Goal: Transaction & Acquisition: Purchase product/service

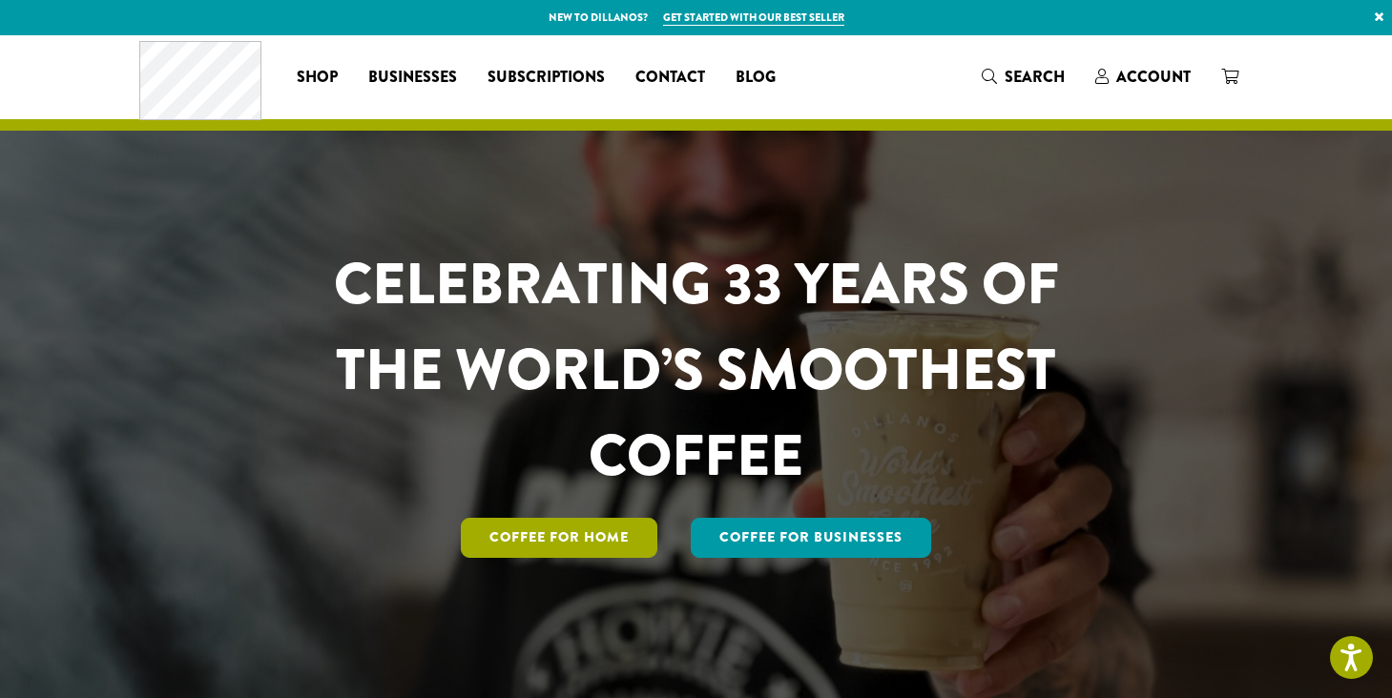
click at [496, 533] on link "Coffee for Home" at bounding box center [559, 538] width 196 height 40
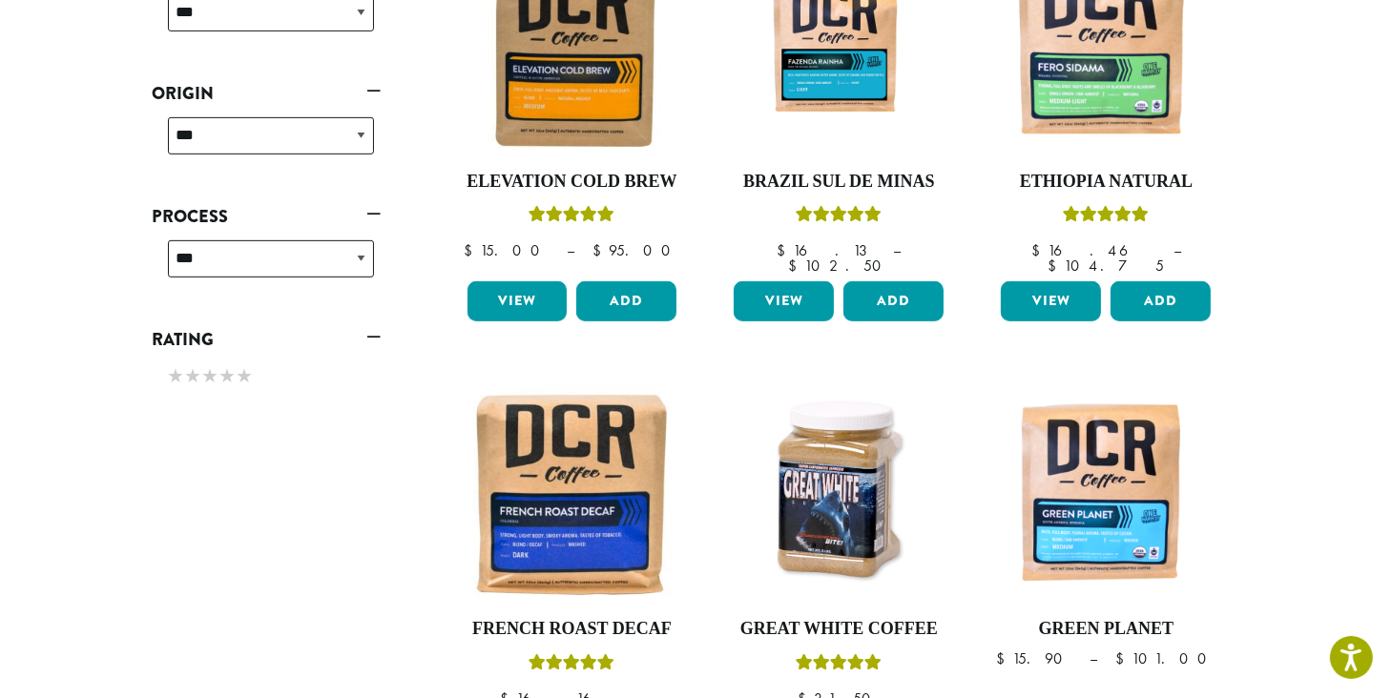
scroll to position [768, 0]
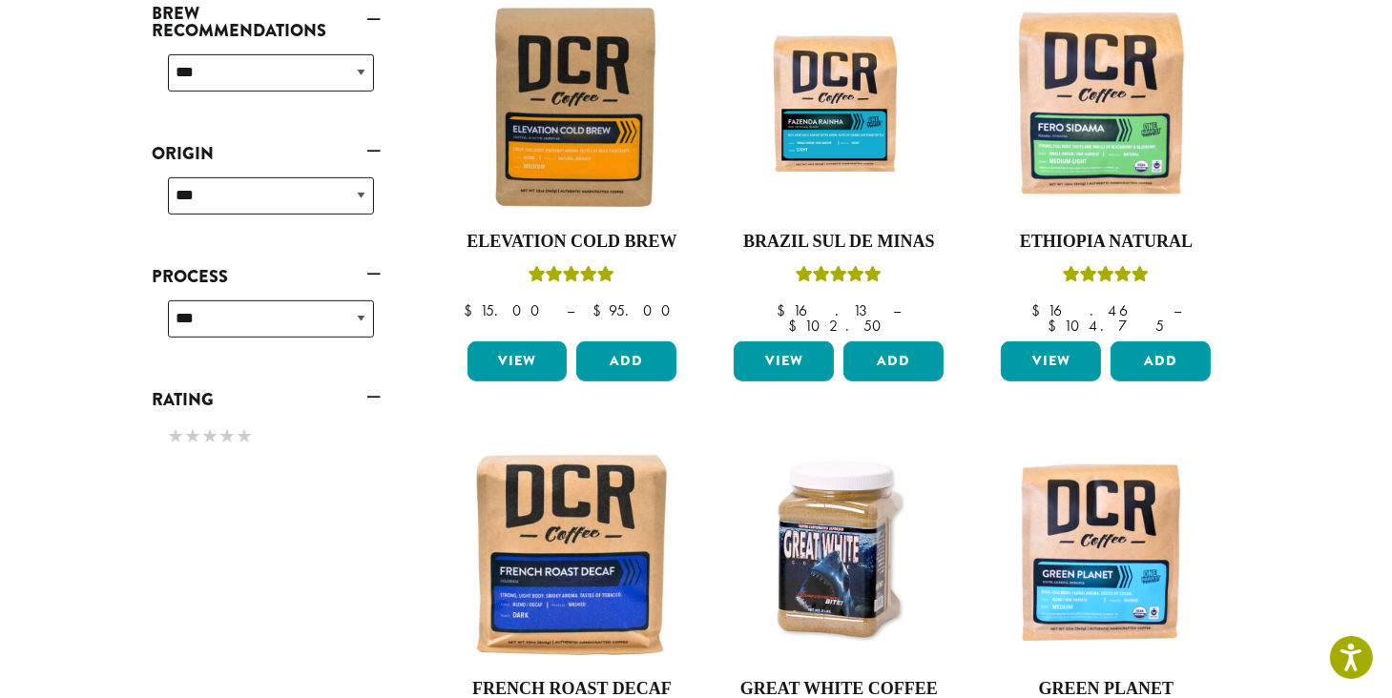
click at [1317, 523] on section "**********" at bounding box center [696, 382] width 1392 height 2230
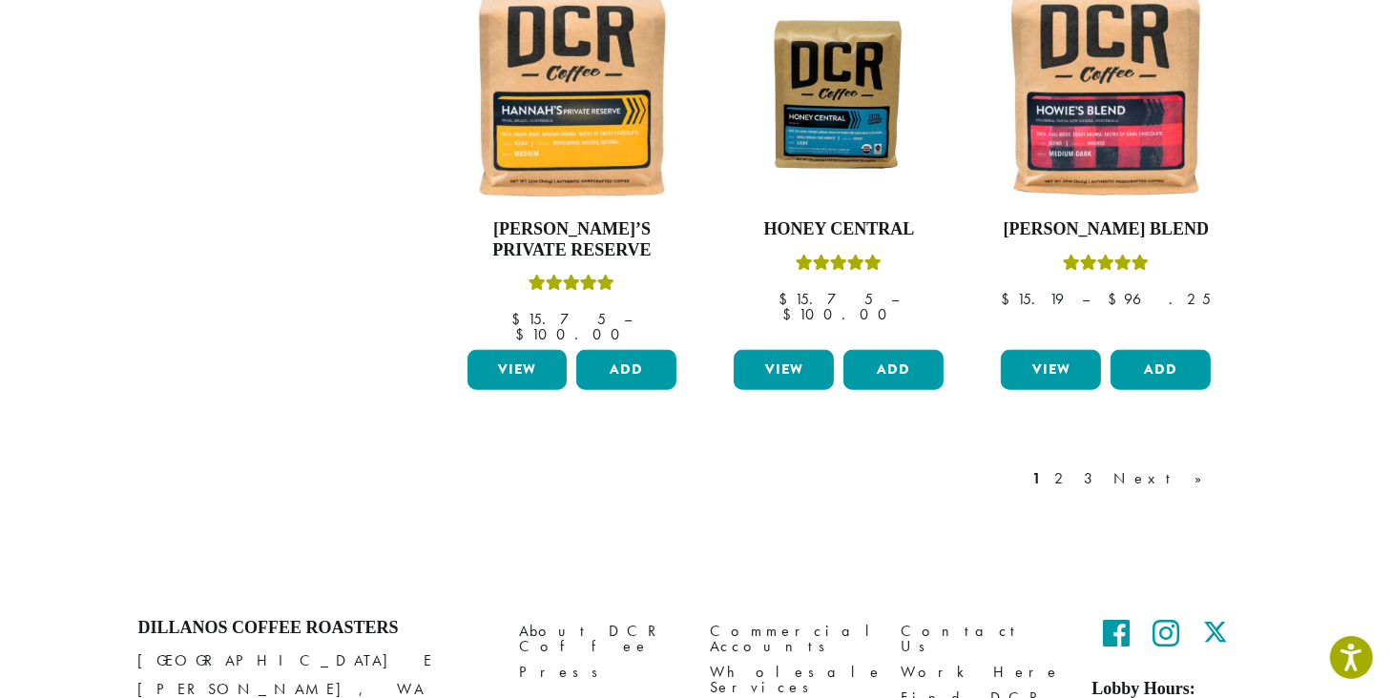
scroll to position [1678, 0]
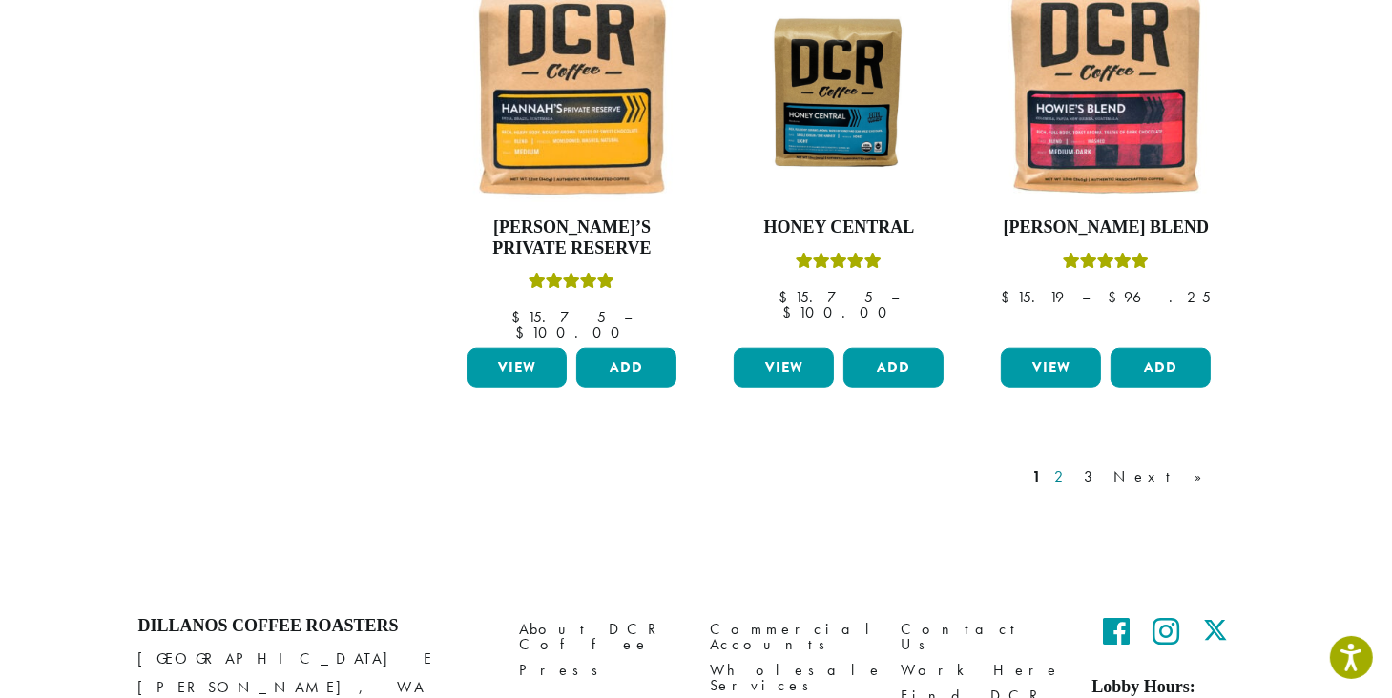
click at [1075, 465] on link "2" at bounding box center [1063, 476] width 24 height 23
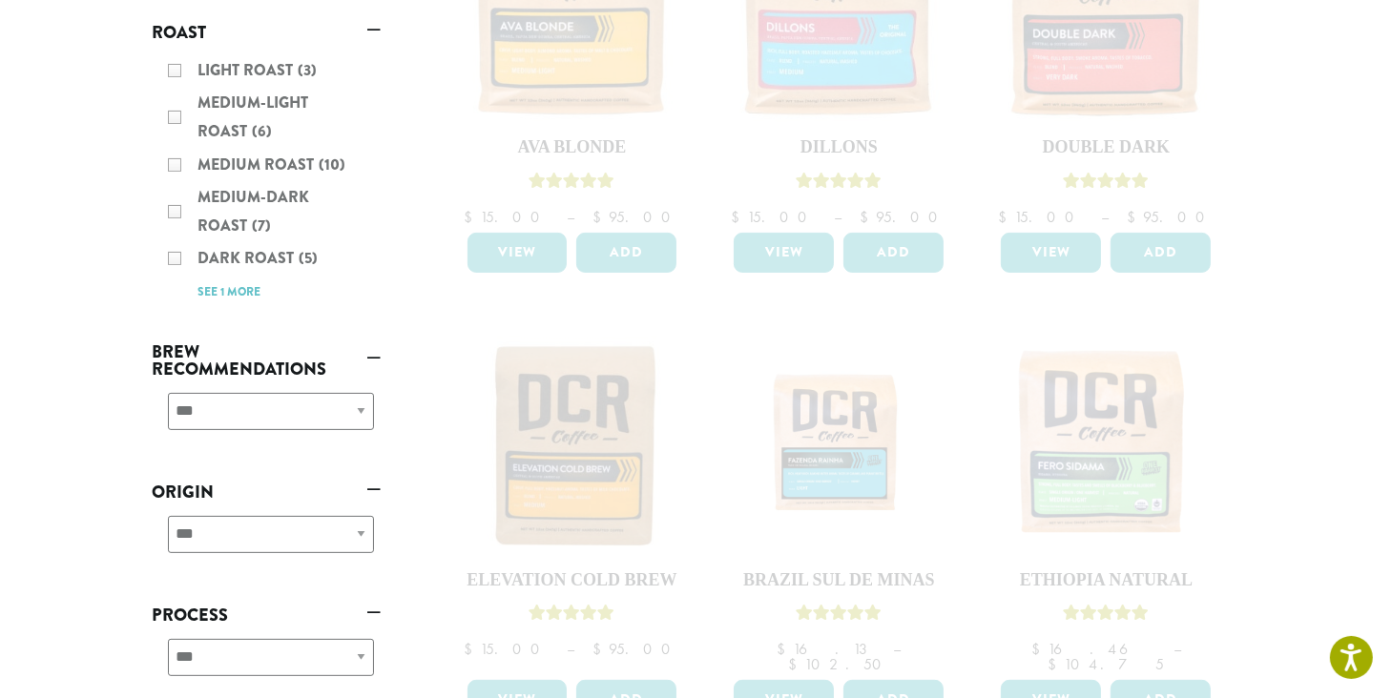
scroll to position [445, 0]
